Goal: Task Accomplishment & Management: Manage account settings

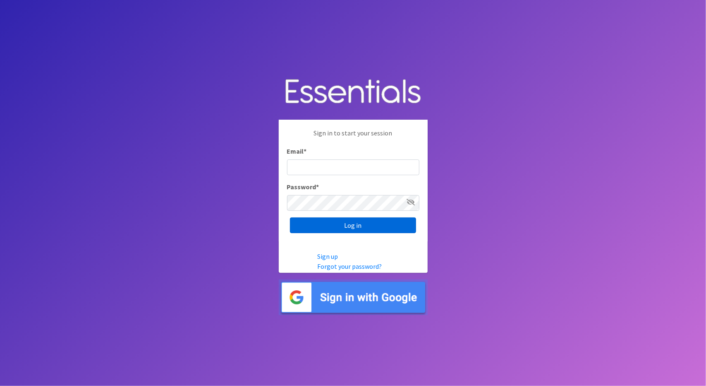
type input "[EMAIL_ADDRESS][DOMAIN_NAME]"
click at [343, 224] on input "Log in" at bounding box center [353, 225] width 126 height 16
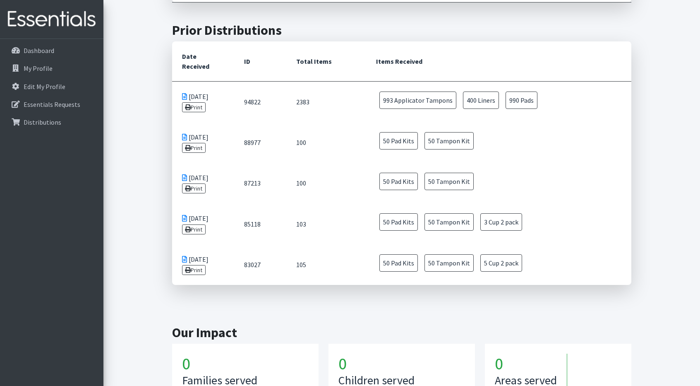
scroll to position [307, 0]
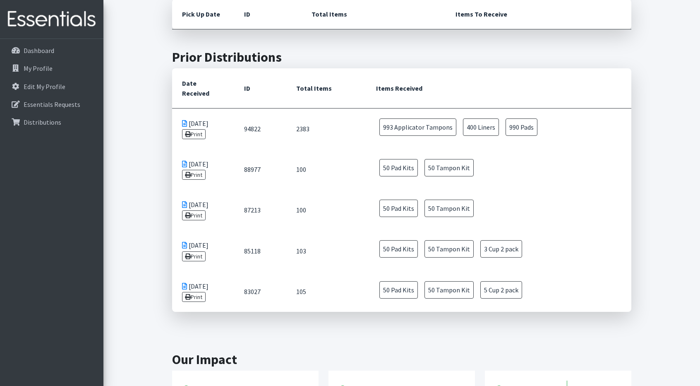
click at [196, 150] on td "05/08/2025 Print" at bounding box center [203, 169] width 62 height 41
click at [194, 170] on link "Print" at bounding box center [194, 175] width 24 height 10
click at [192, 129] on link "Print" at bounding box center [194, 134] width 24 height 10
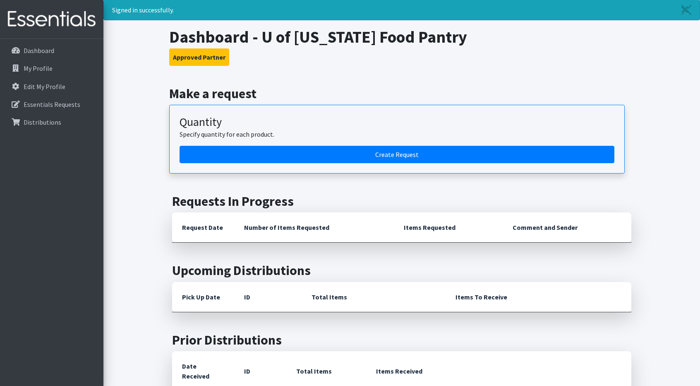
scroll to position [0, 0]
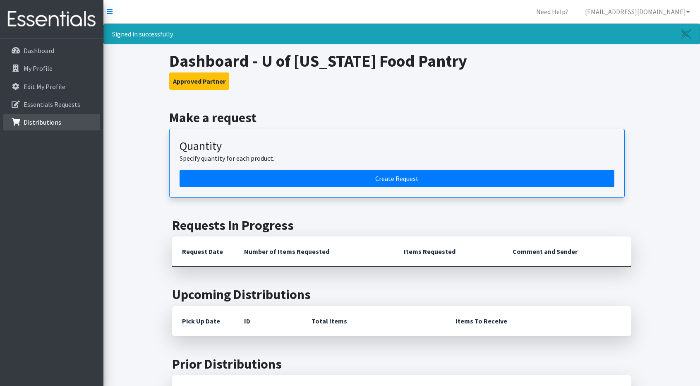
click at [27, 125] on p "Distributions" at bounding box center [43, 122] width 38 height 8
